Goal: Information Seeking & Learning: Learn about a topic

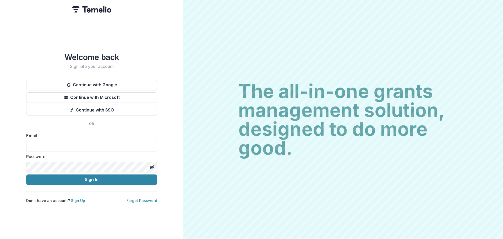
type input "**********"
click at [26, 174] on button "Sign In" at bounding box center [91, 179] width 131 height 10
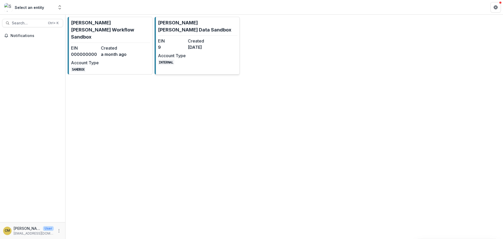
click at [172, 29] on p "[PERSON_NAME] [PERSON_NAME] Data Sandbox" at bounding box center [197, 26] width 79 height 14
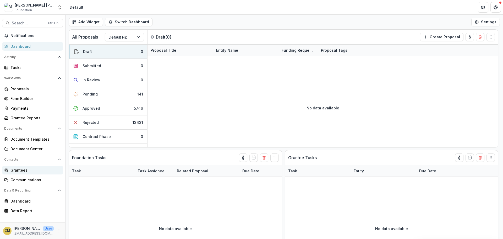
click at [27, 168] on div "Grantees" at bounding box center [34, 170] width 48 height 6
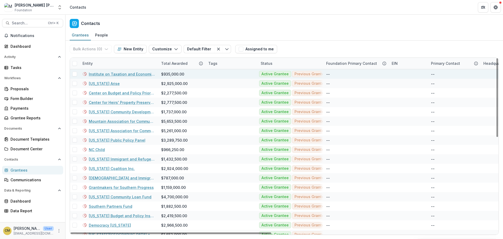
click at [111, 73] on link "Institute on Taxation and Economic Policy" at bounding box center [122, 74] width 66 height 6
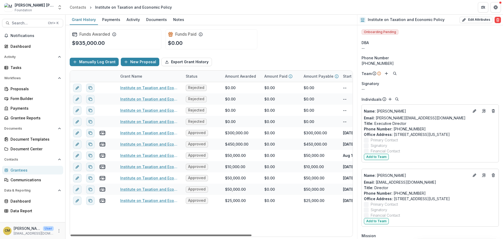
drag, startPoint x: 170, startPoint y: 235, endPoint x: 156, endPoint y: 239, distance: 14.2
click at [156, 236] on div at bounding box center [160, 235] width 181 height 2
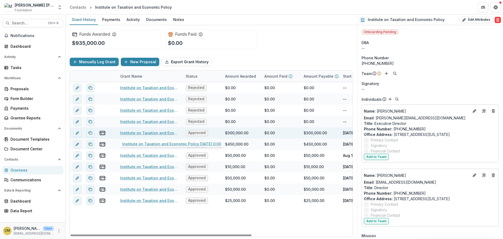
click at [132, 132] on link "Institute on Taxation and Economic Policy 6/20/2024 0:00" at bounding box center [149, 133] width 59 height 6
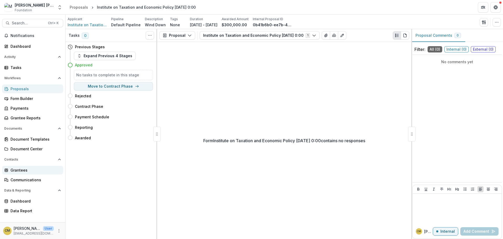
click at [19, 169] on div "Grantees" at bounding box center [34, 170] width 48 height 6
